Goal: Task Accomplishment & Management: Manage account settings

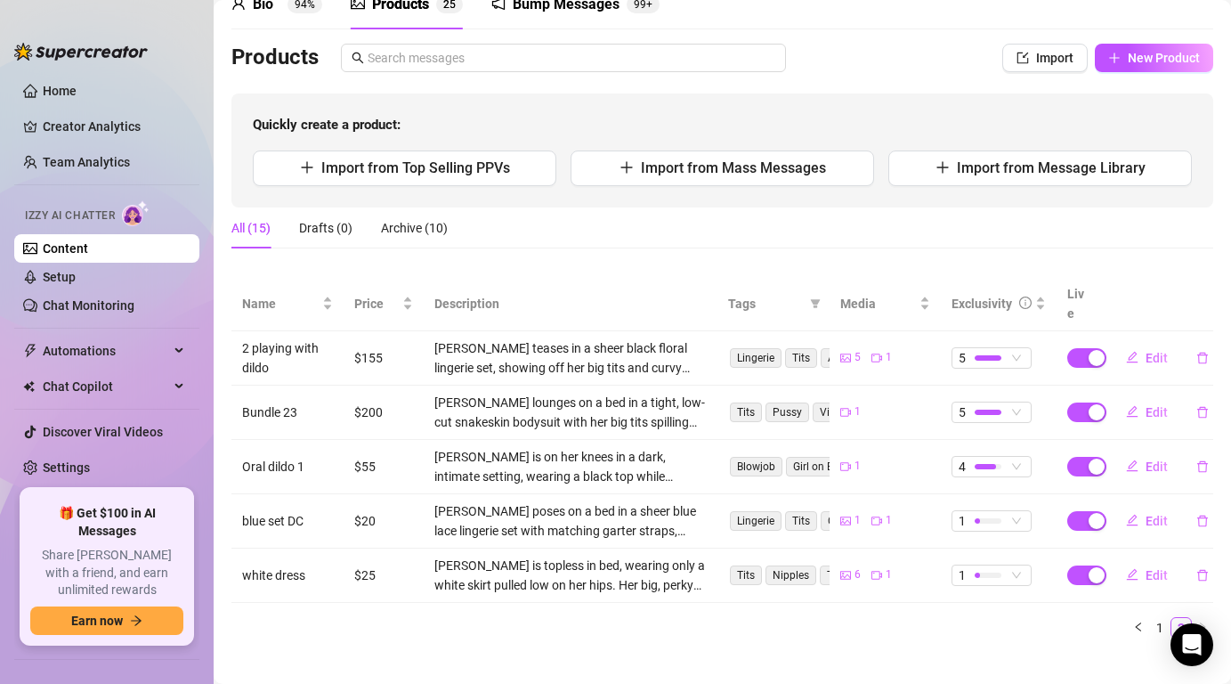
scroll to position [92, 0]
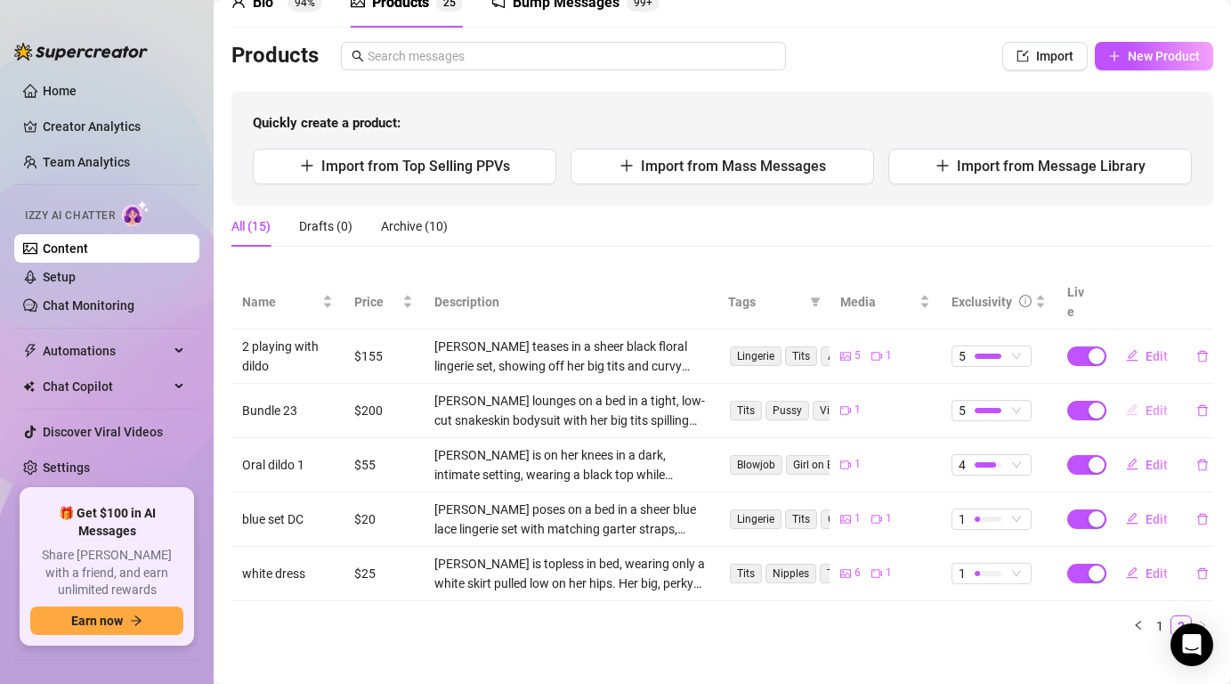
click at [1159, 403] on span "Edit" at bounding box center [1156, 410] width 22 height 14
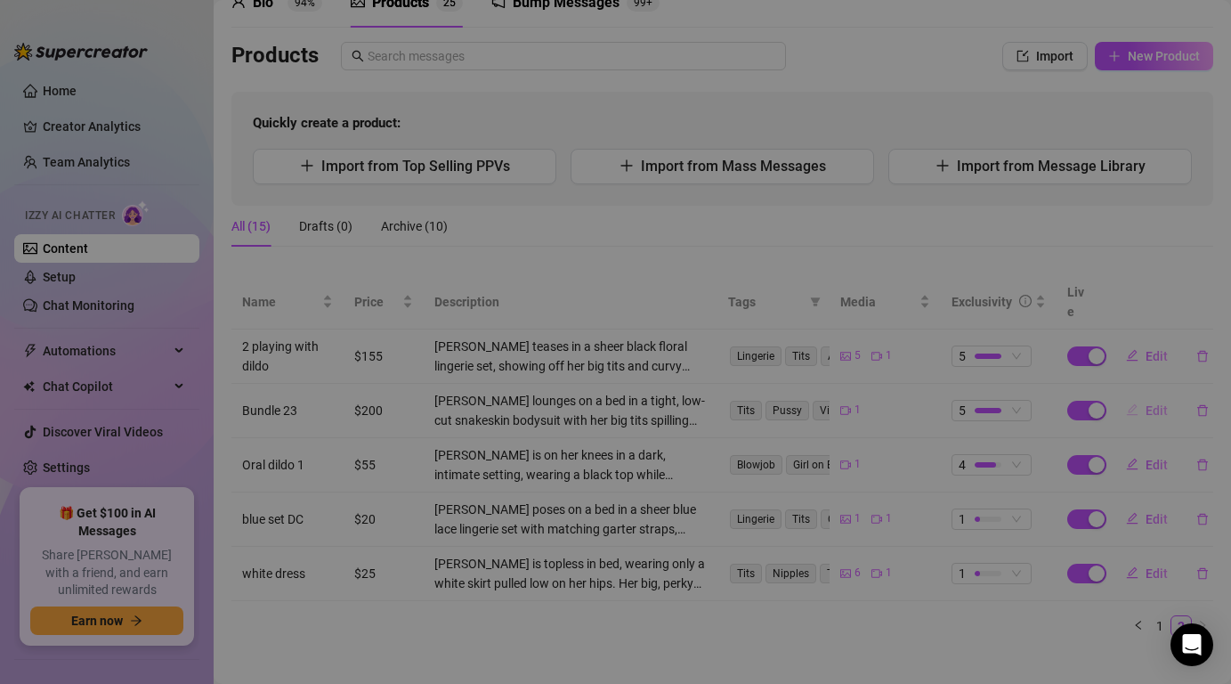
type textarea "I’m stretched out on the bed in my snakeskin bodysuit, tits spilling out while …"
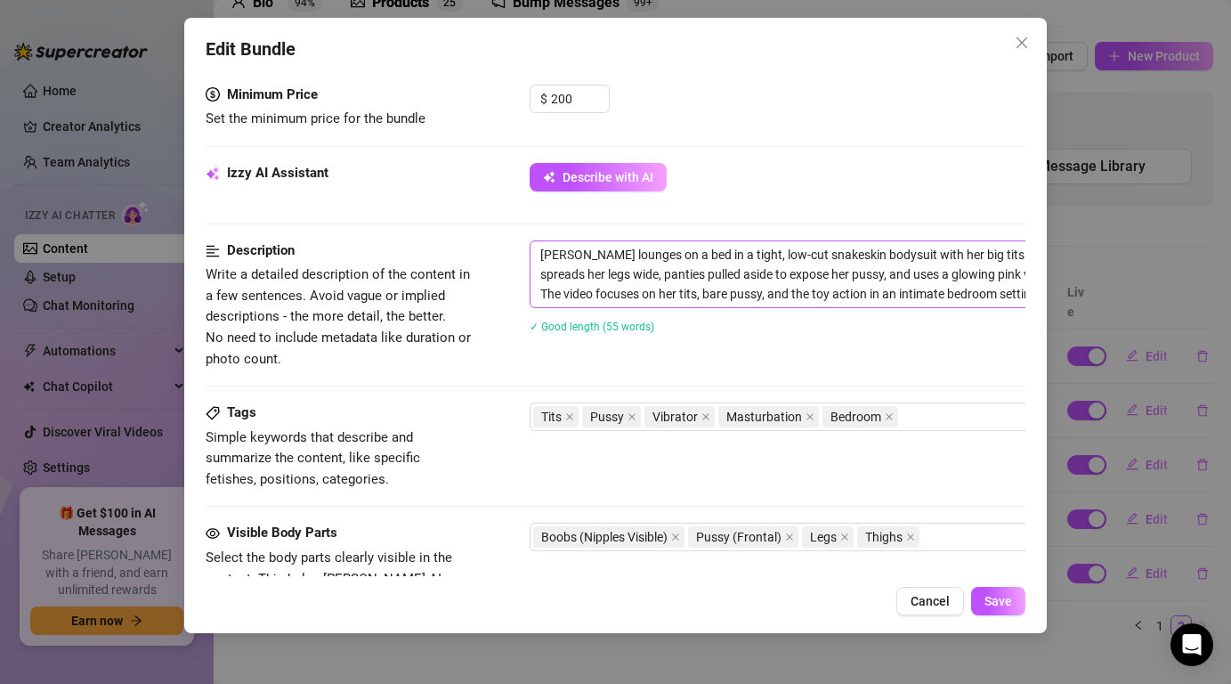
scroll to position [553, 0]
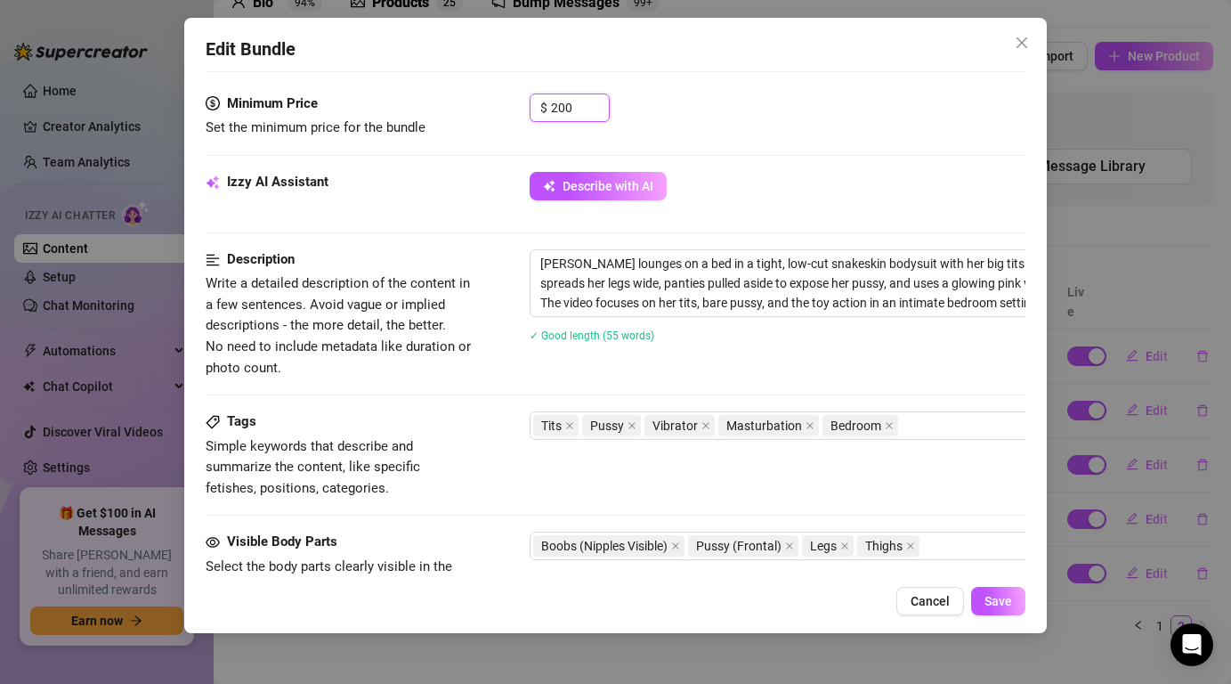
drag, startPoint x: 578, startPoint y: 101, endPoint x: 525, endPoint y: 101, distance: 53.4
click at [525, 101] on div "Minimum Price Set the minimum price for the bundle $ 200" at bounding box center [615, 115] width 819 height 45
type input "155"
click at [1006, 605] on span "Save" at bounding box center [998, 601] width 28 height 14
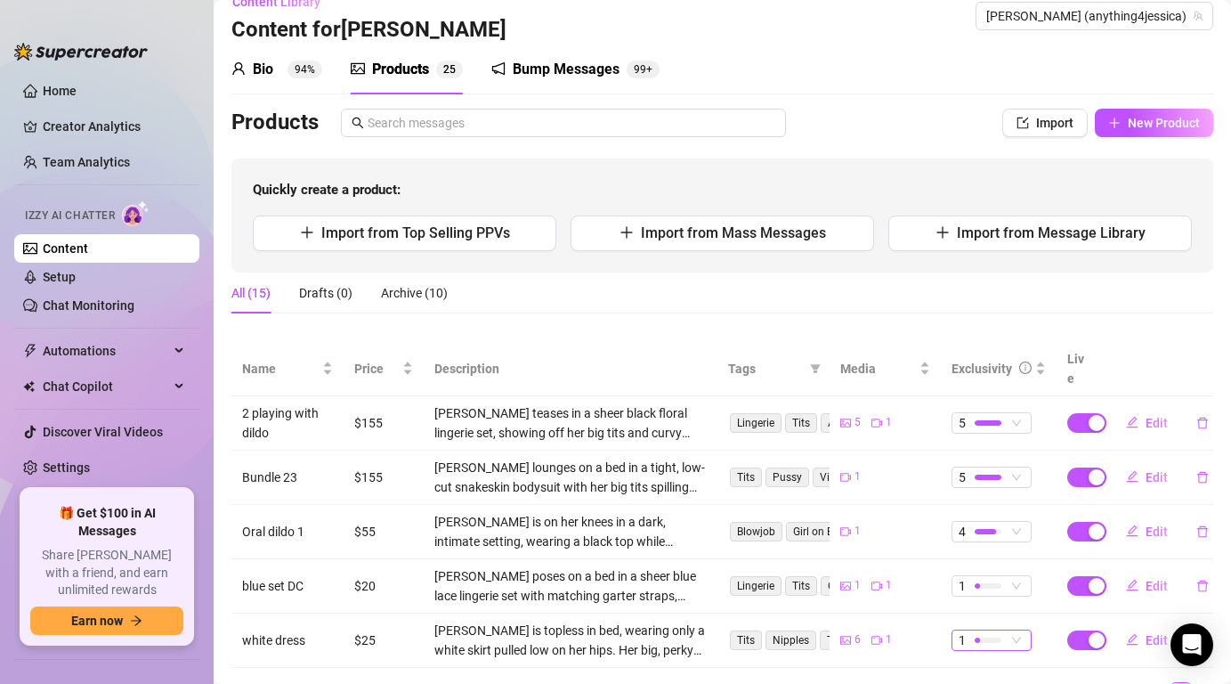
scroll to position [92, 0]
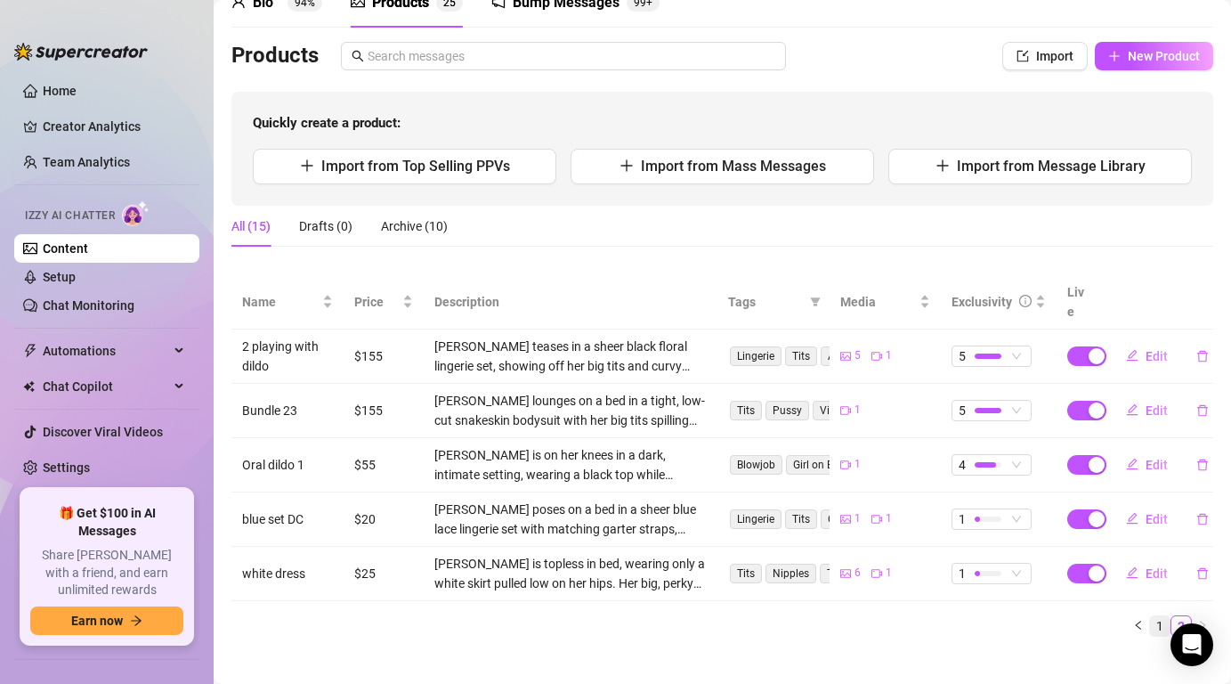
click at [1159, 616] on link "1" at bounding box center [1160, 626] width 20 height 20
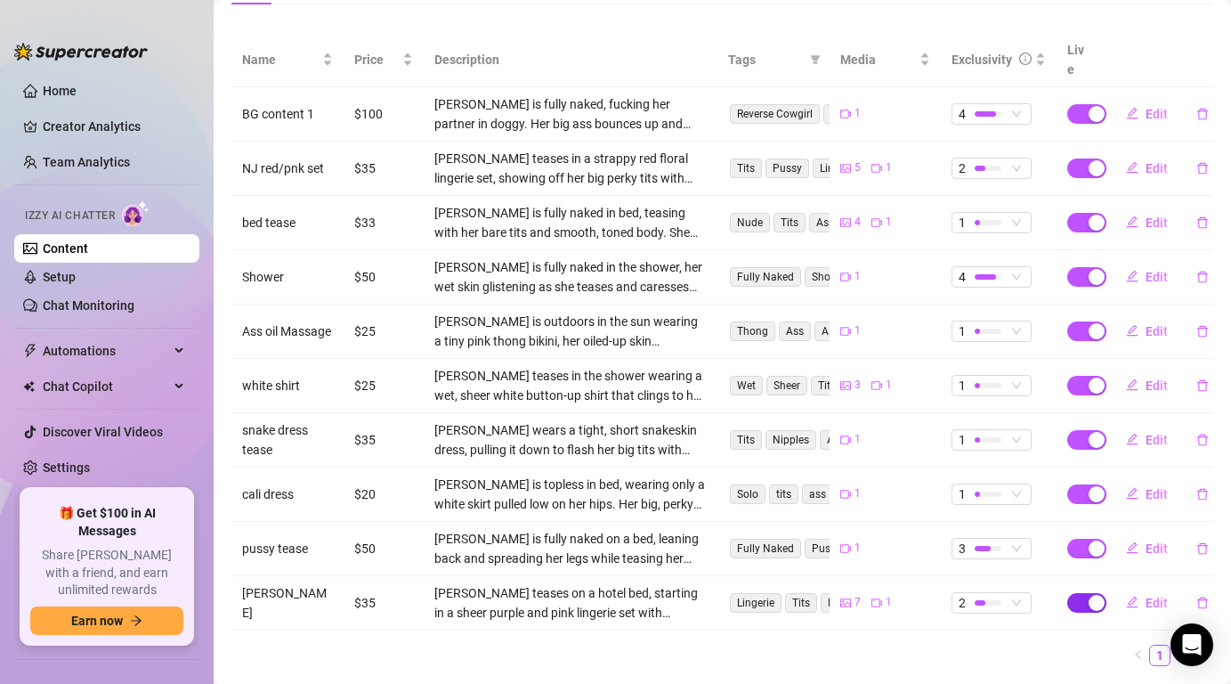
scroll to position [363, 0]
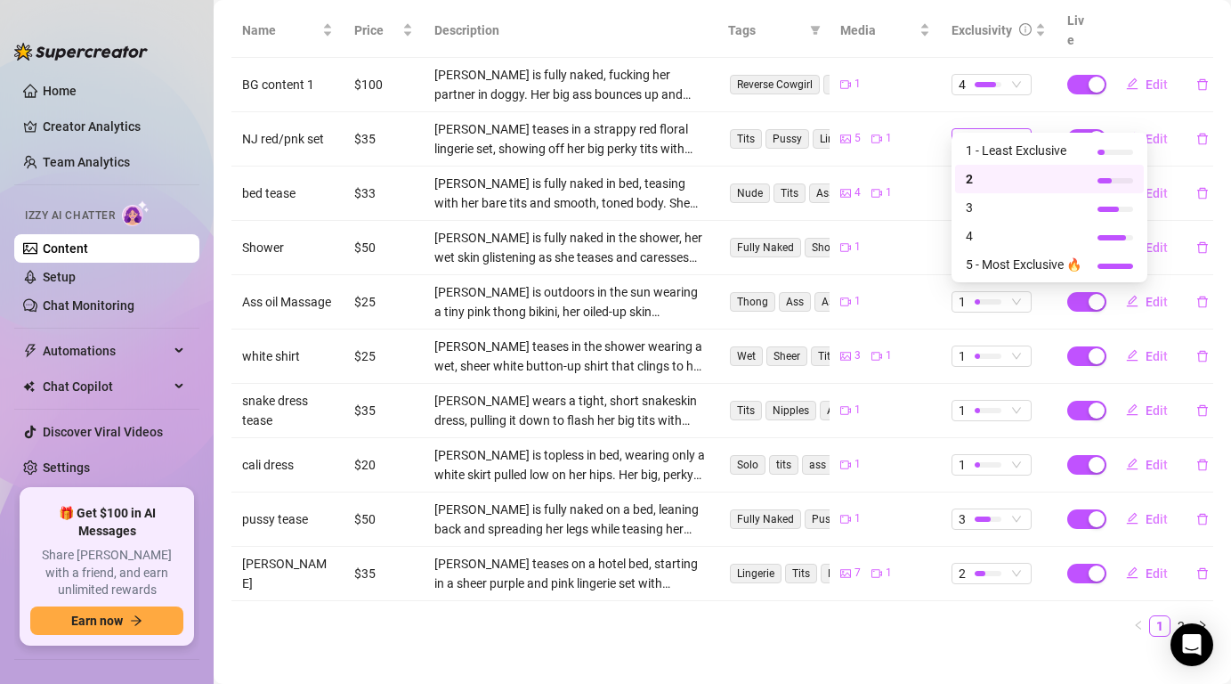
click at [1011, 129] on span "2" at bounding box center [992, 139] width 66 height 20
click at [1008, 149] on span "1 - Least Exclusive" at bounding box center [1024, 151] width 116 height 20
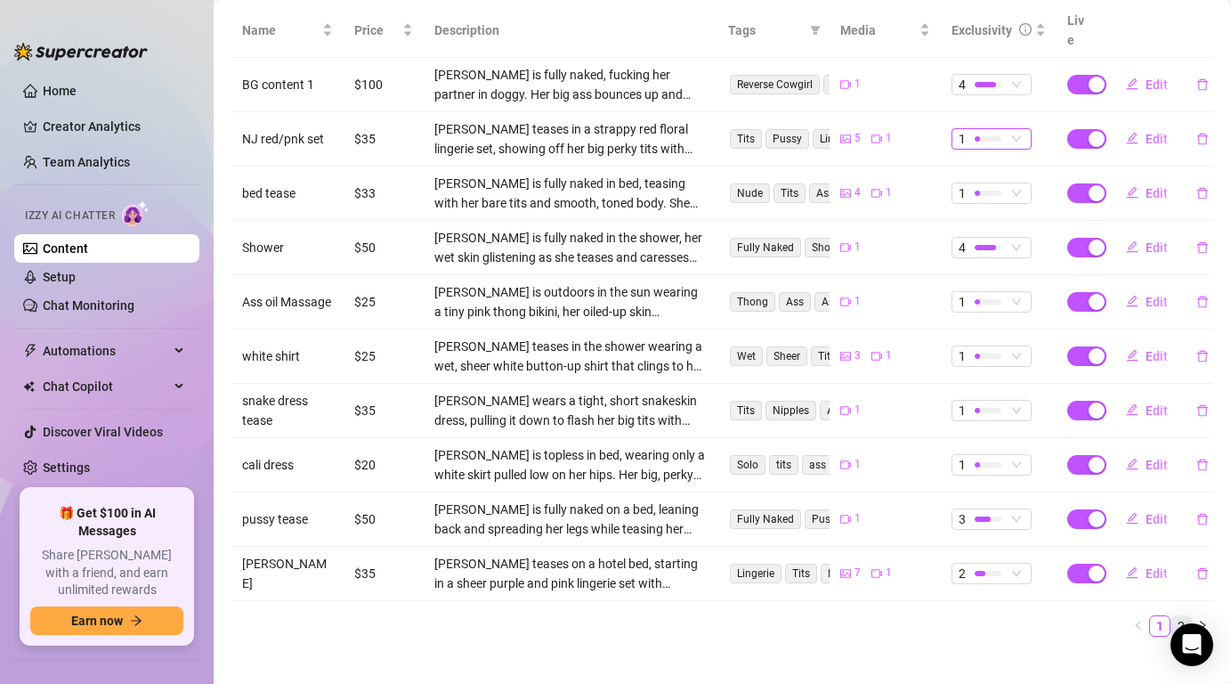
click at [1177, 616] on link "2" at bounding box center [1181, 626] width 20 height 20
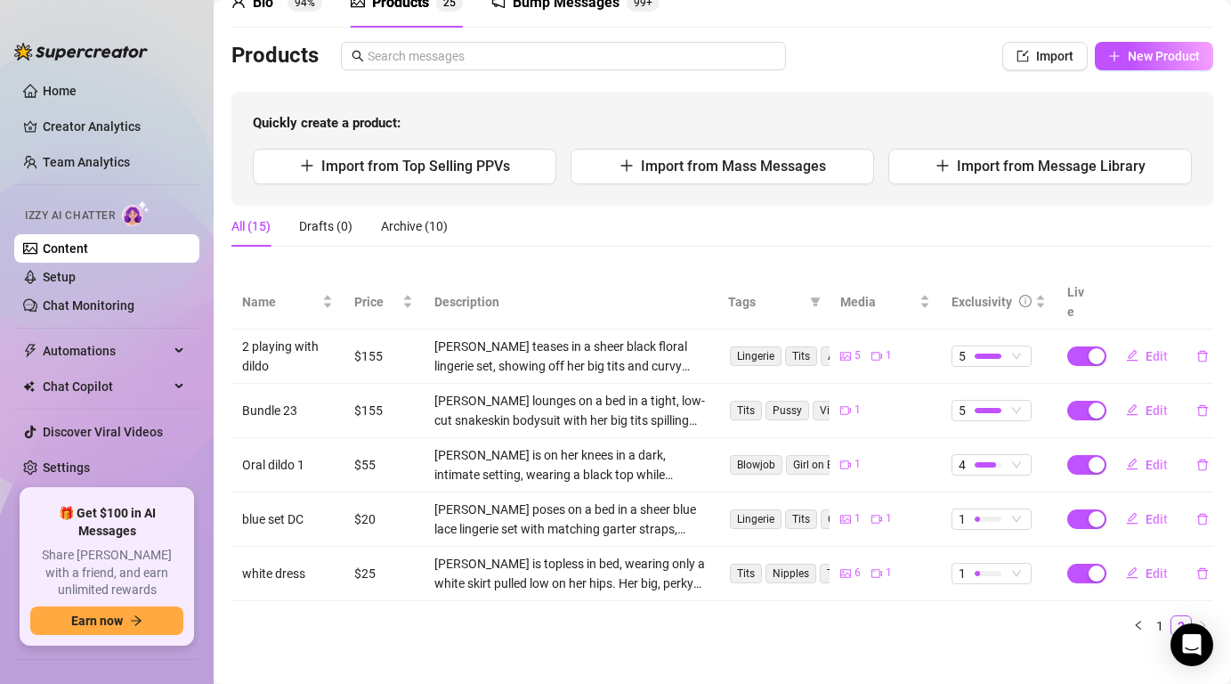
scroll to position [0, 0]
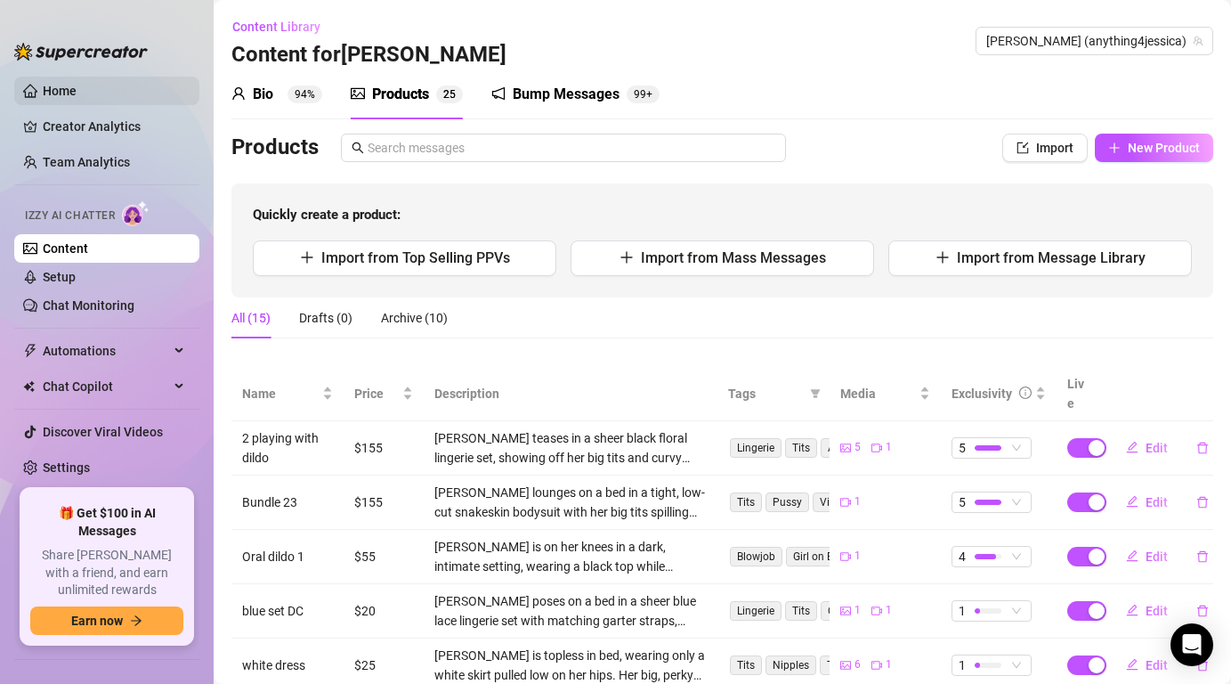
click at [77, 92] on link "Home" at bounding box center [60, 91] width 34 height 14
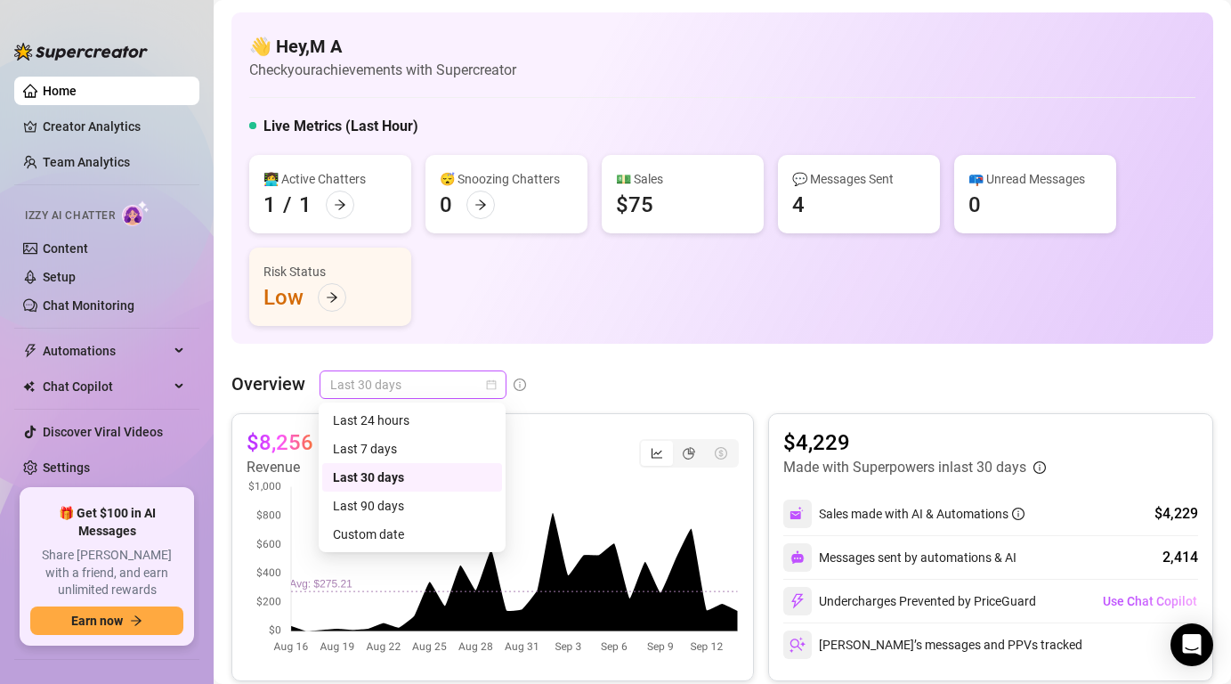
click at [483, 382] on span "Last 30 days" at bounding box center [413, 384] width 166 height 27
click at [439, 417] on div "Last 24 hours" at bounding box center [412, 420] width 158 height 20
